Goal: Task Accomplishment & Management: Use online tool/utility

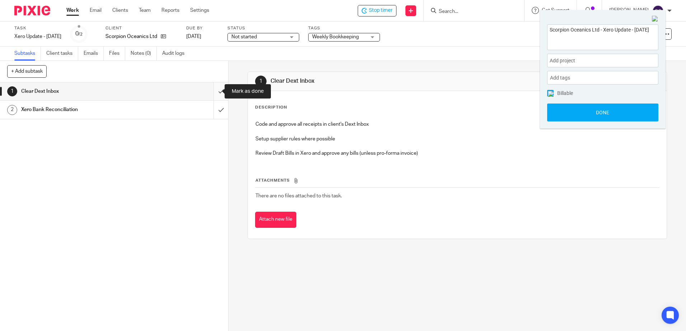
click at [212, 91] on input "submit" at bounding box center [114, 91] width 228 height 18
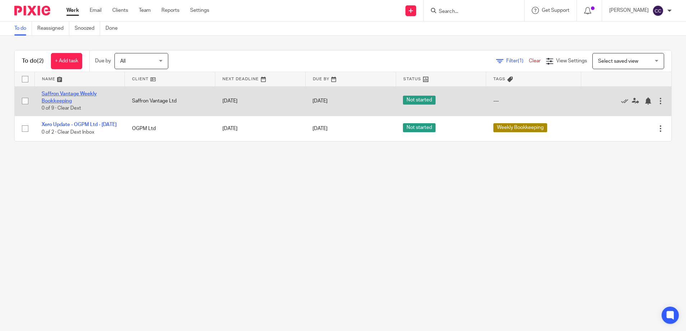
click at [70, 94] on link "Saffron Vantage Weekly Bookkeeping" at bounding box center [69, 97] width 55 height 12
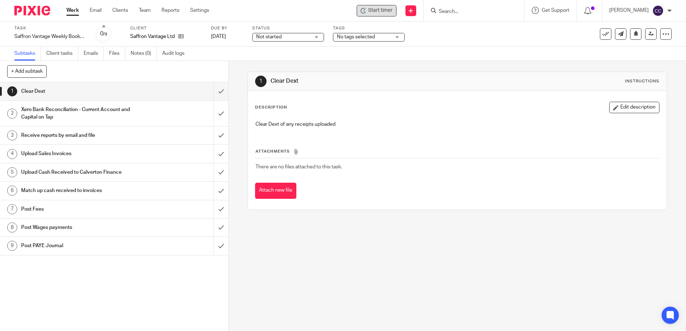
click at [390, 14] on span "Start timer" at bounding box center [380, 11] width 24 height 8
click at [383, 11] on span "Start timer" at bounding box center [380, 11] width 24 height 8
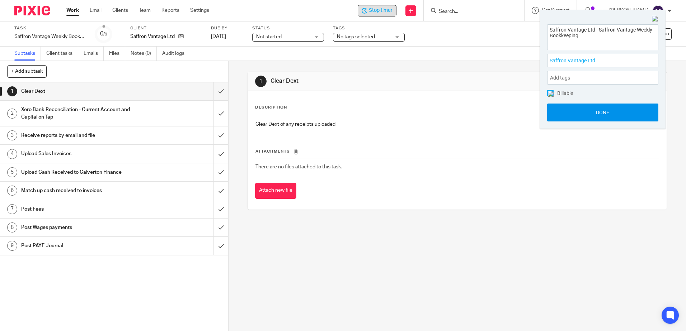
click at [560, 110] on button "Done" at bounding box center [602, 113] width 111 height 18
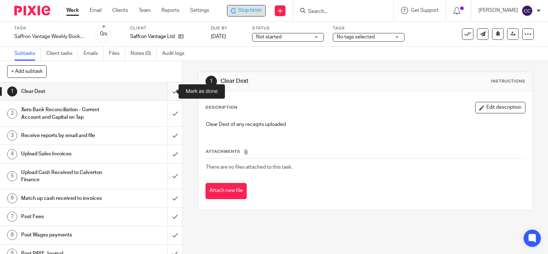
click at [169, 90] on input "submit" at bounding box center [91, 91] width 182 height 18
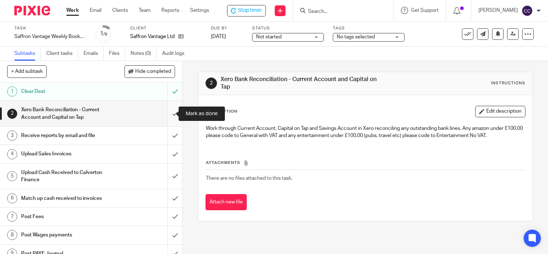
click at [167, 113] on input "submit" at bounding box center [91, 113] width 182 height 25
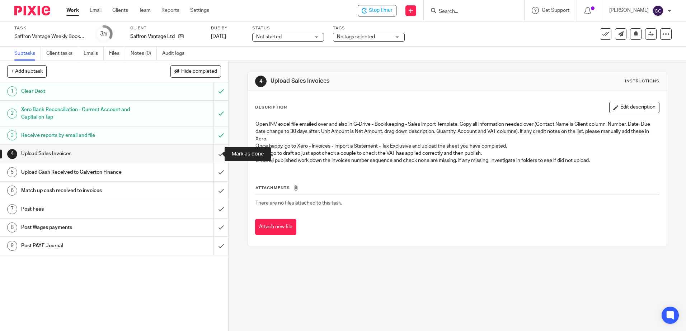
click at [213, 155] on input "submit" at bounding box center [114, 154] width 228 height 18
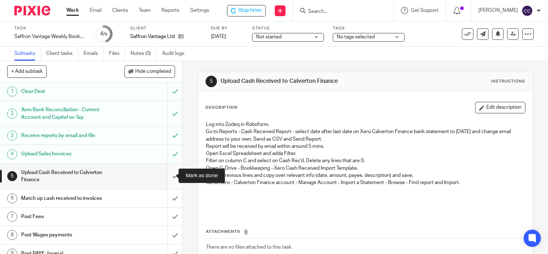
click at [167, 177] on input "submit" at bounding box center [91, 175] width 182 height 25
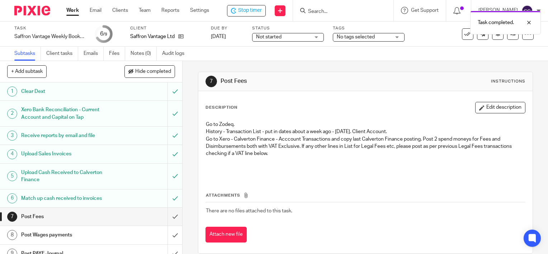
scroll to position [8, 0]
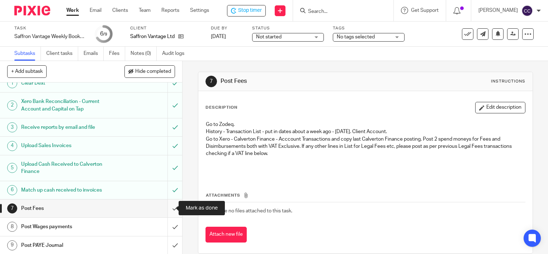
click at [167, 208] on input "submit" at bounding box center [91, 208] width 182 height 18
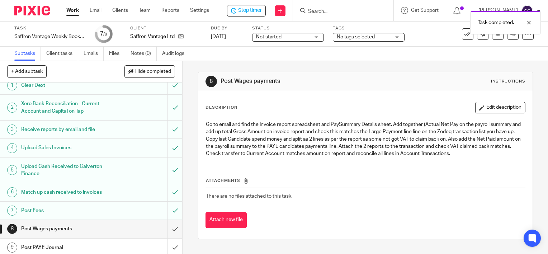
scroll to position [8, 0]
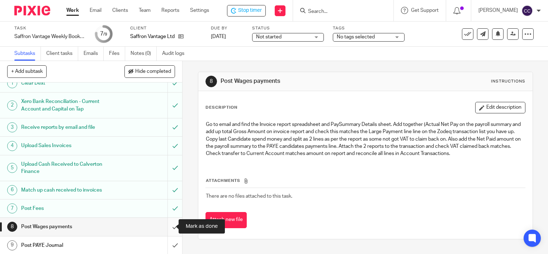
drag, startPoint x: 168, startPoint y: 224, endPoint x: 168, endPoint y: 217, distance: 6.8
click at [168, 224] on input "submit" at bounding box center [91, 227] width 182 height 18
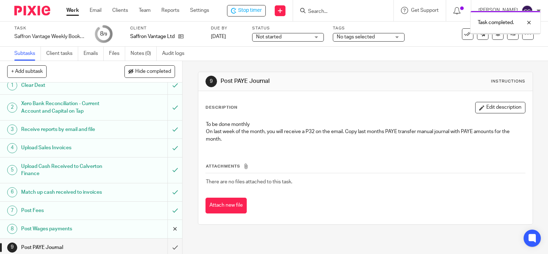
scroll to position [8, 0]
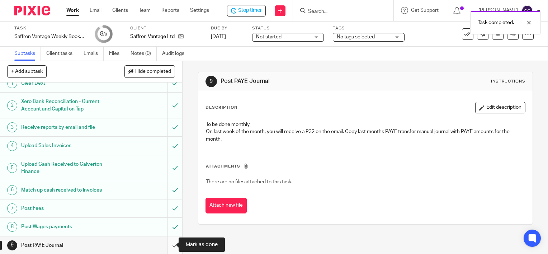
click at [168, 244] on input "submit" at bounding box center [91, 245] width 182 height 18
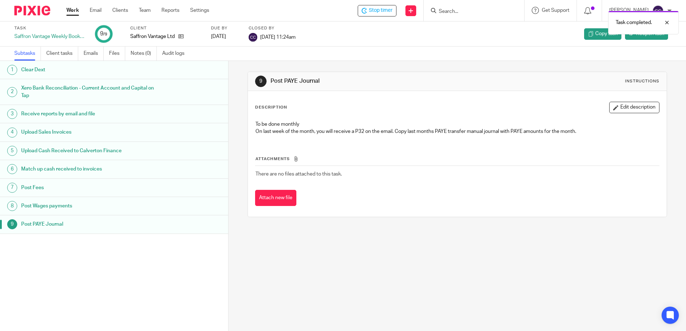
click at [71, 11] on link "Work" at bounding box center [72, 10] width 13 height 7
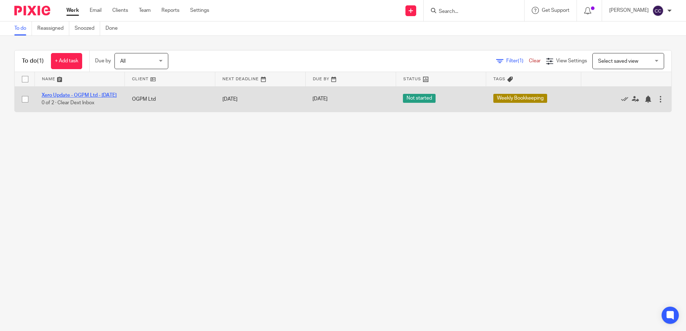
click at [80, 94] on link "Xero Update - OGPM Ltd - [DATE]" at bounding box center [79, 95] width 75 height 5
